Goal: Task Accomplishment & Management: Use online tool/utility

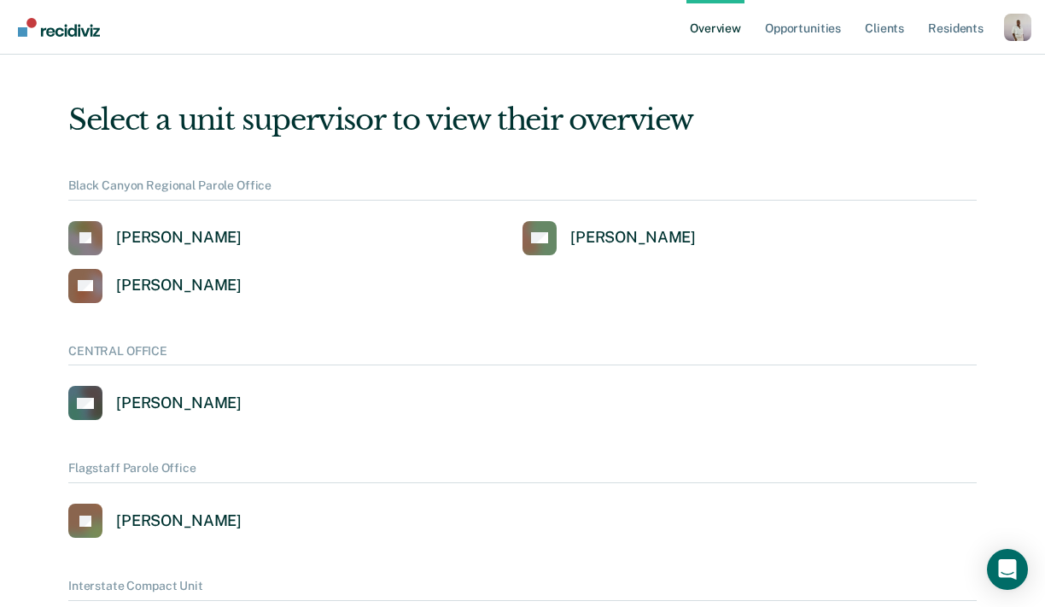
click at [992, 25] on ul "Overview Opportunities Client s Resident s" at bounding box center [846, 27] width 318 height 55
click at [1017, 25] on div "Profile dropdown button" at bounding box center [1017, 27] width 27 height 27
click at [894, 72] on link "Profile" at bounding box center [950, 68] width 138 height 15
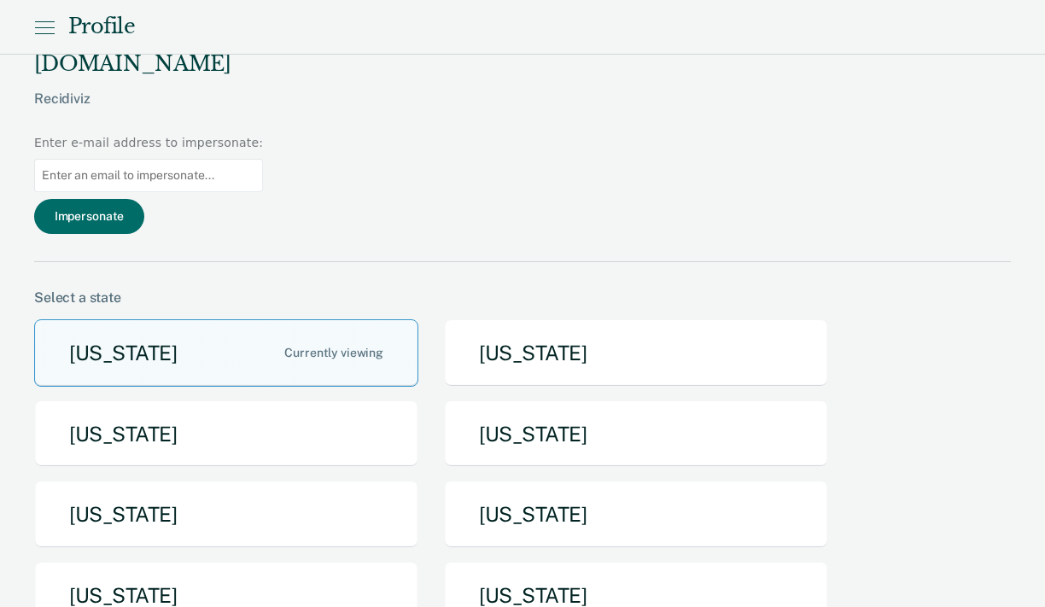
click at [263, 159] on input at bounding box center [148, 175] width 229 height 33
paste input "[PERSON_NAME][EMAIL_ADDRESS][PERSON_NAME][DOMAIN_NAME][US_STATE]"
type input "[PERSON_NAME][EMAIL_ADDRESS][PERSON_NAME][DOMAIN_NAME][US_STATE]"
click at [144, 199] on button "Impersonate" at bounding box center [89, 216] width 110 height 35
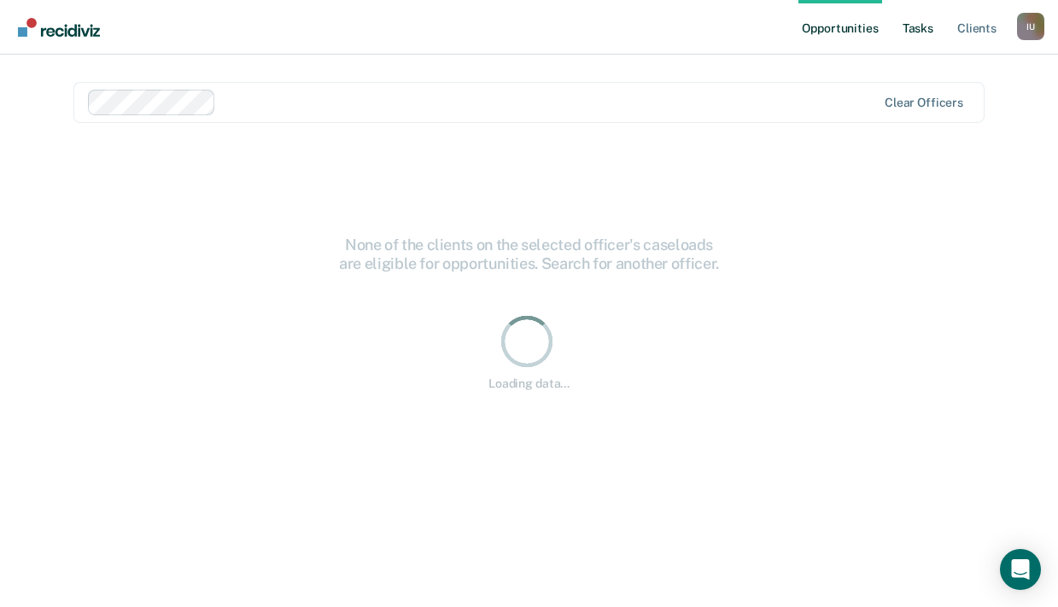
click at [905, 38] on link "Tasks" at bounding box center [918, 27] width 38 height 55
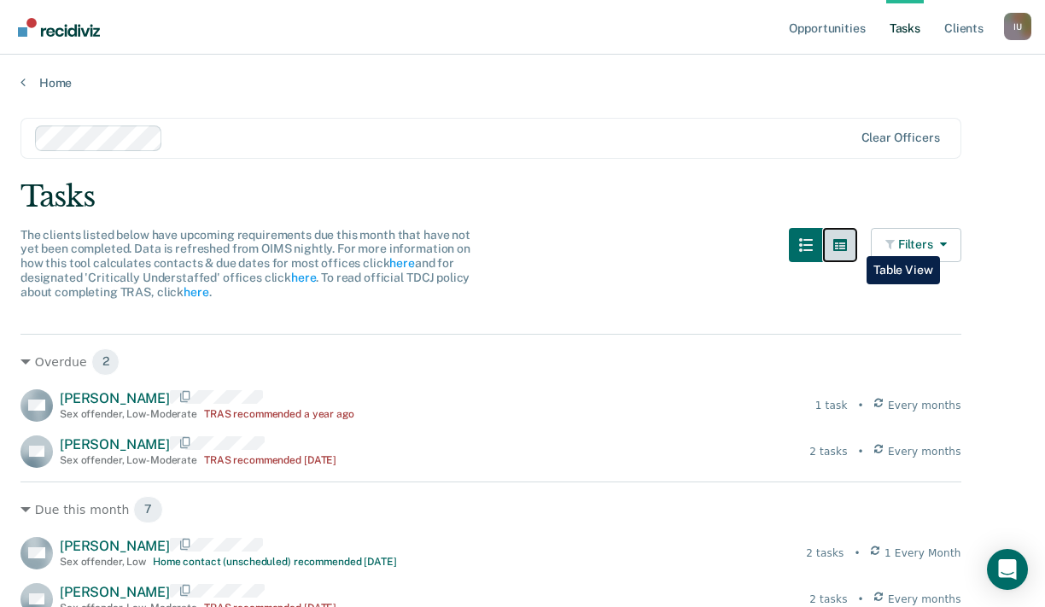
click at [847, 243] on icon "button" at bounding box center [841, 245] width 14 height 12
click at [857, 249] on button "button" at bounding box center [840, 245] width 34 height 34
click at [847, 250] on icon "button" at bounding box center [841, 245] width 14 height 14
click at [811, 250] on icon "button" at bounding box center [806, 245] width 14 height 14
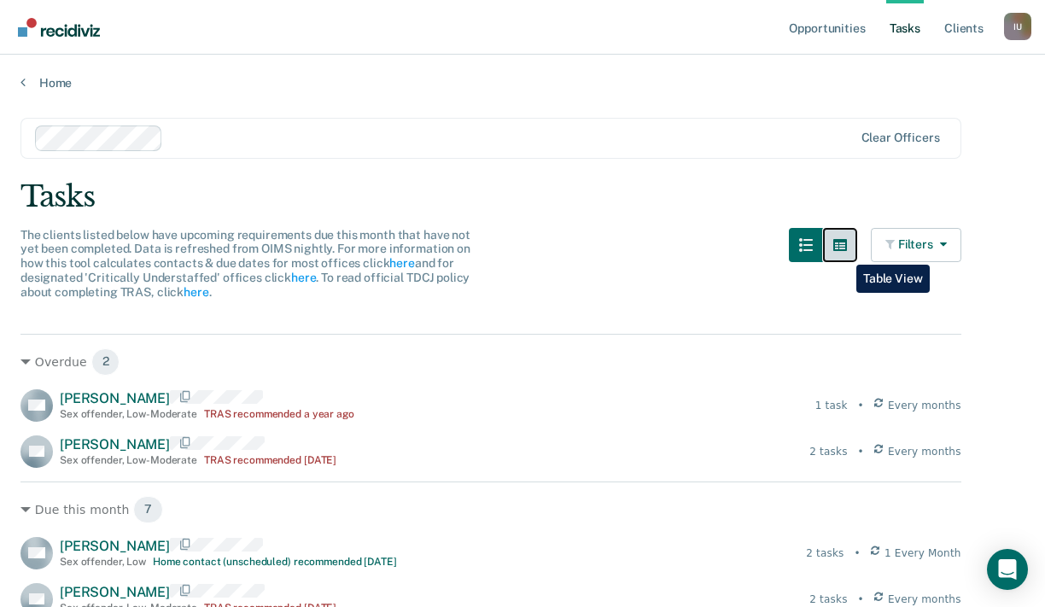
click at [844, 252] on button "button" at bounding box center [840, 245] width 34 height 34
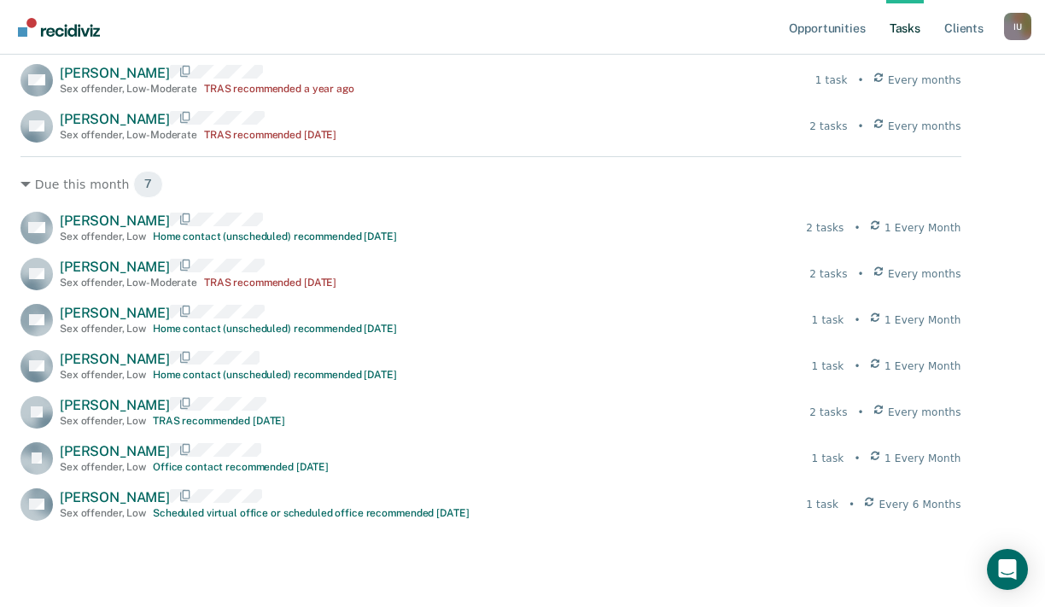
scroll to position [325, 0]
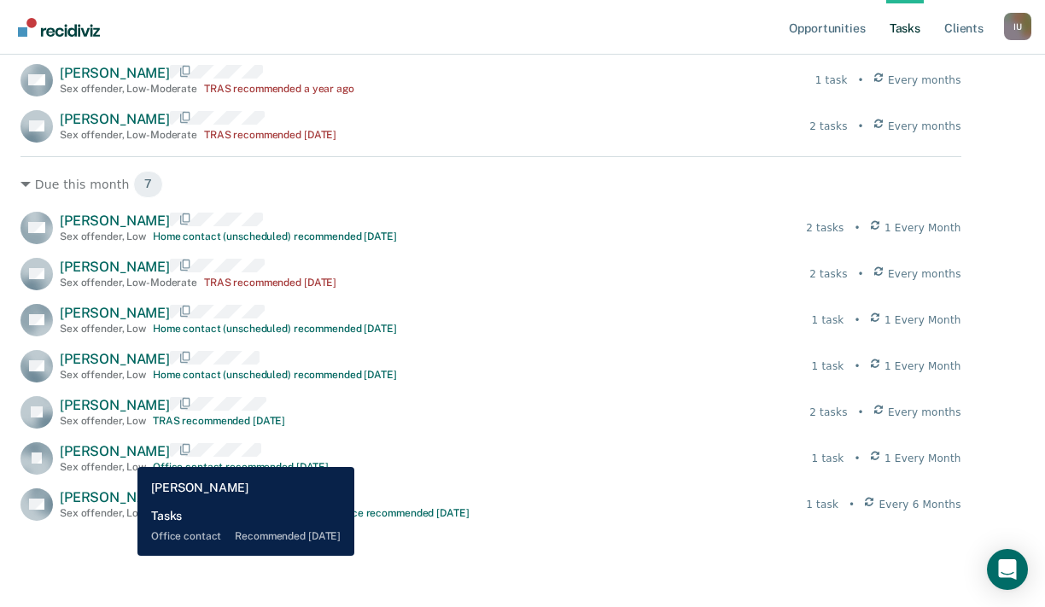
click at [125, 454] on span "[PERSON_NAME]" at bounding box center [115, 451] width 110 height 16
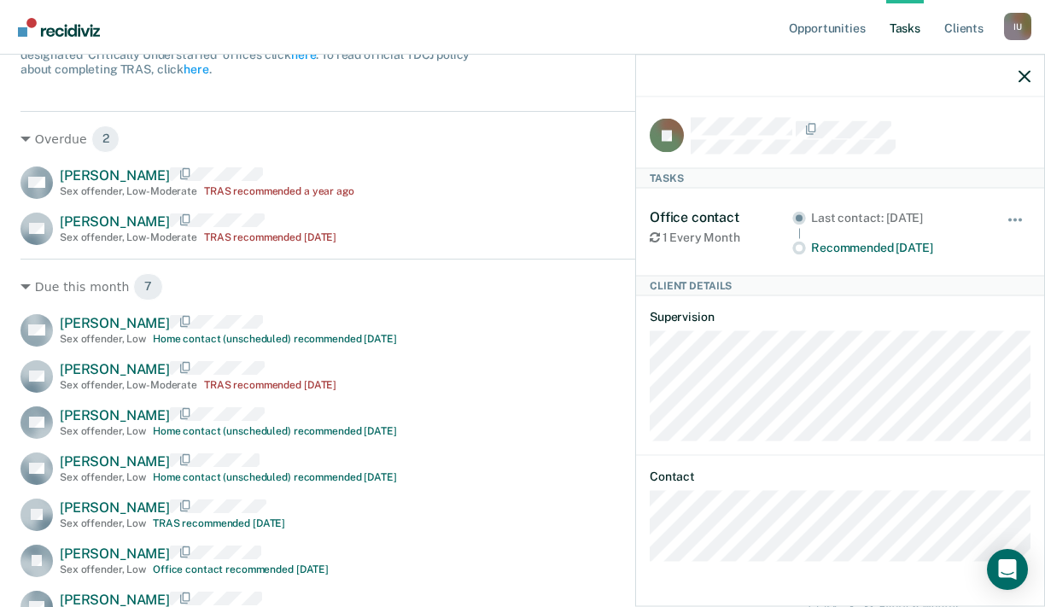
scroll to position [178, 0]
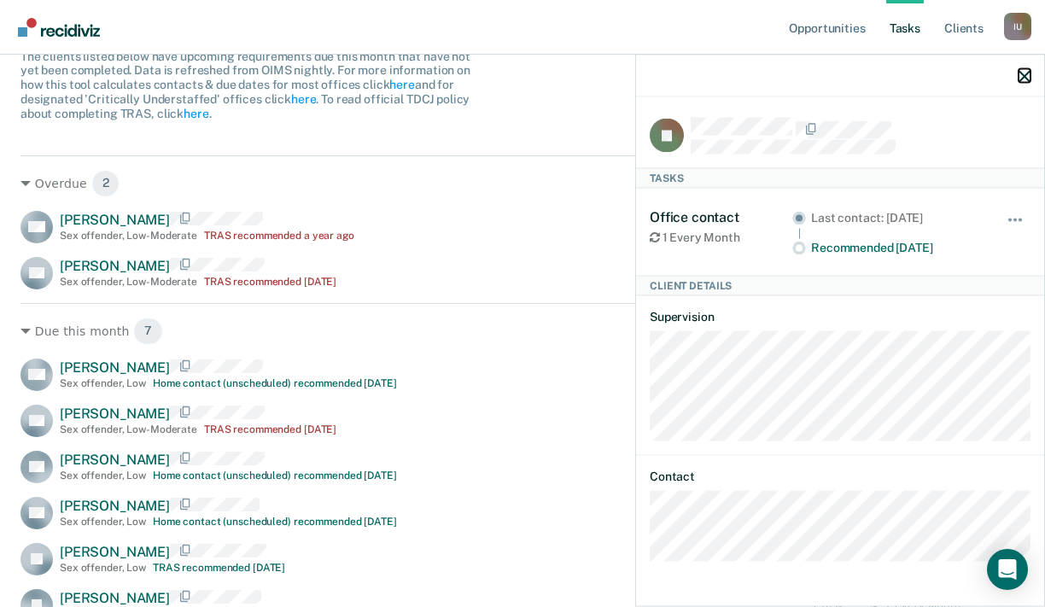
click at [1029, 80] on icon "button" at bounding box center [1025, 76] width 12 height 12
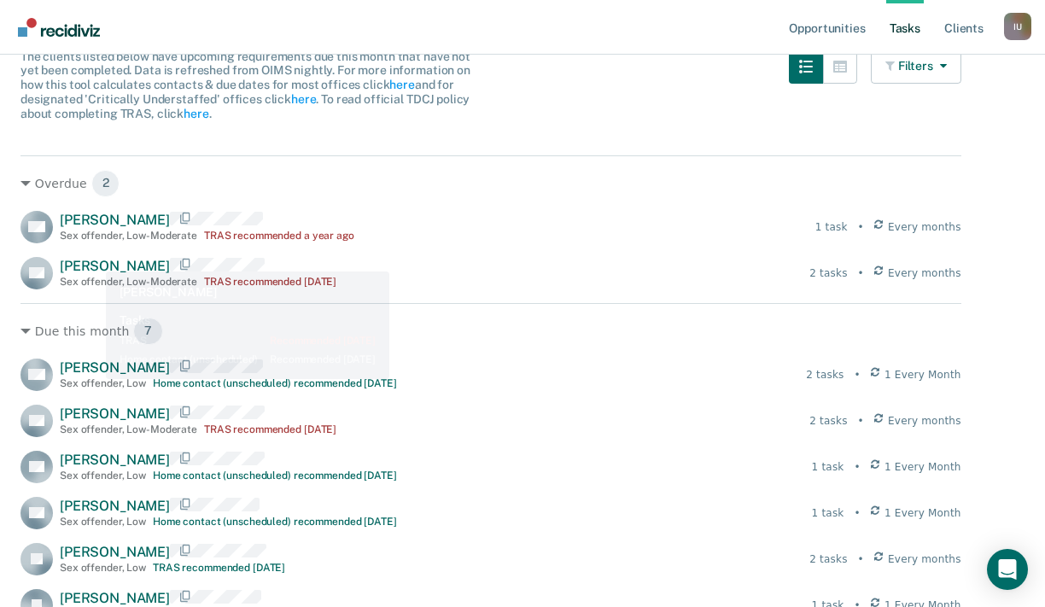
click at [92, 260] on span "[PERSON_NAME]" at bounding box center [115, 266] width 110 height 16
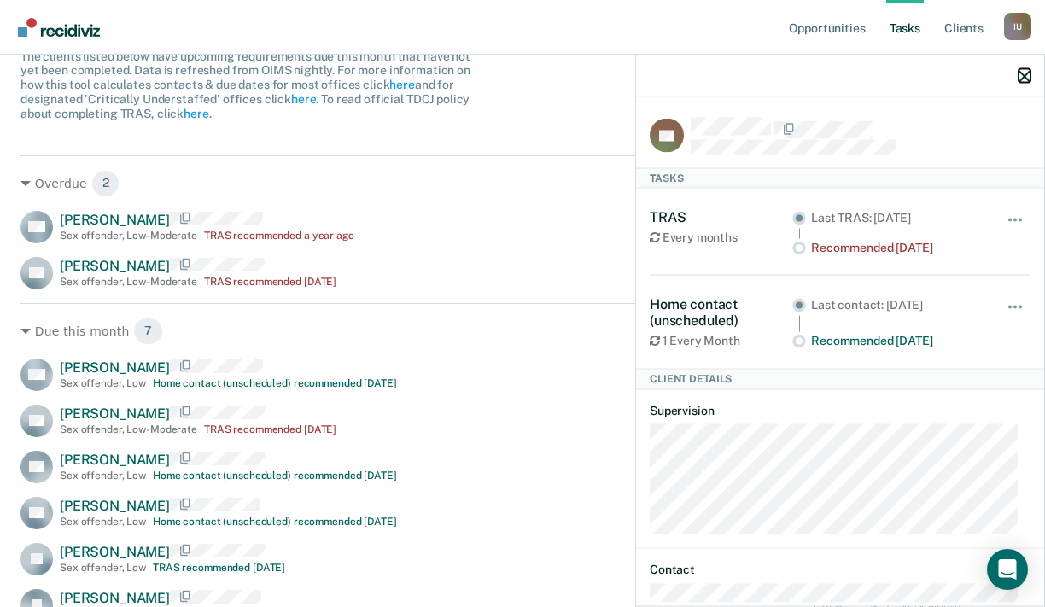
click at [1020, 73] on icon "button" at bounding box center [1025, 76] width 12 height 12
